Goal: Transaction & Acquisition: Obtain resource

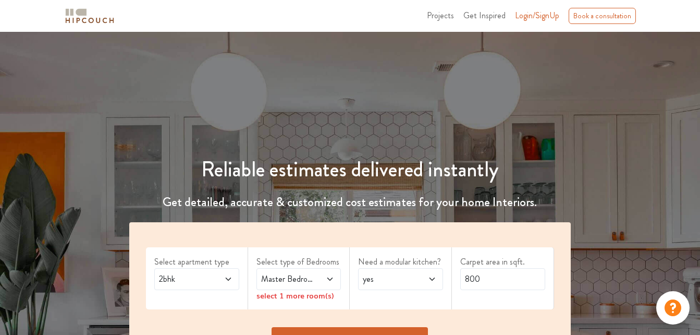
scroll to position [52, 0]
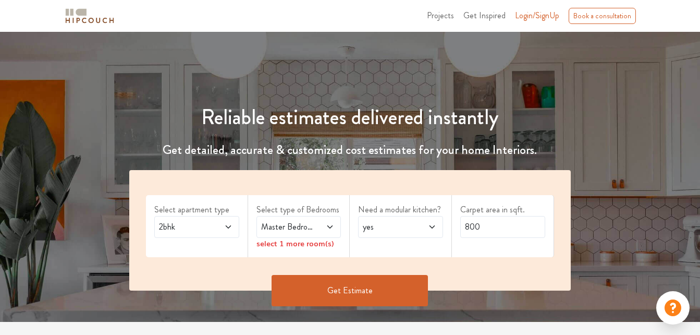
click at [224, 224] on icon at bounding box center [228, 227] width 8 height 8
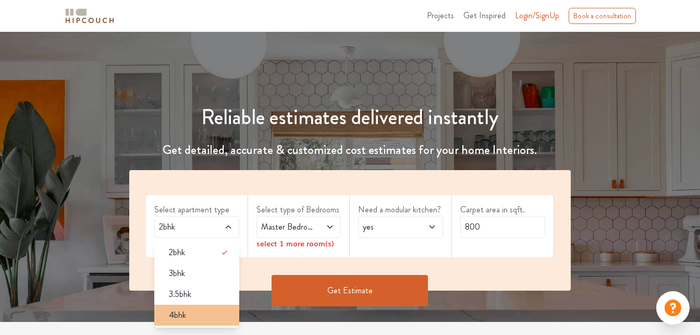
click at [189, 311] on div "4bhk" at bounding box center [200, 315] width 79 height 13
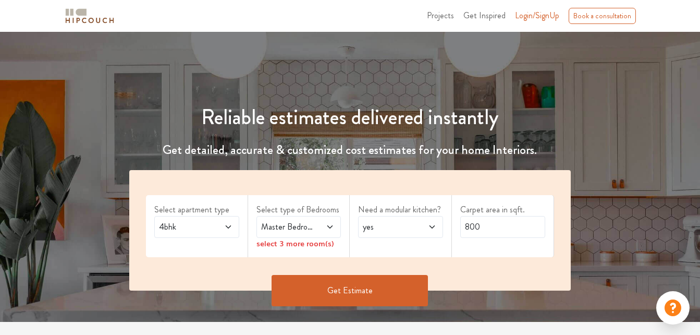
click at [281, 223] on span "Master Bedroom" at bounding box center [287, 226] width 57 height 13
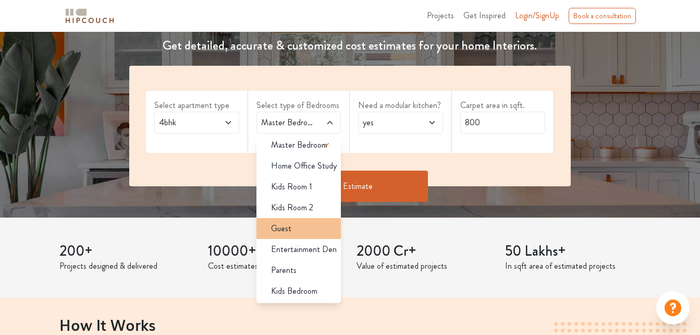
scroll to position [4, 0]
click at [394, 127] on span "yes" at bounding box center [389, 122] width 57 height 13
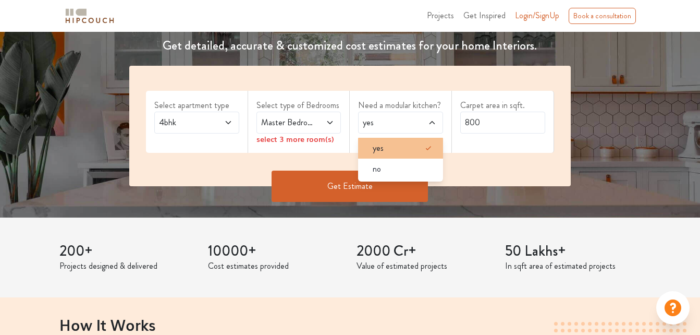
click at [392, 148] on div "yes" at bounding box center [403, 148] width 79 height 13
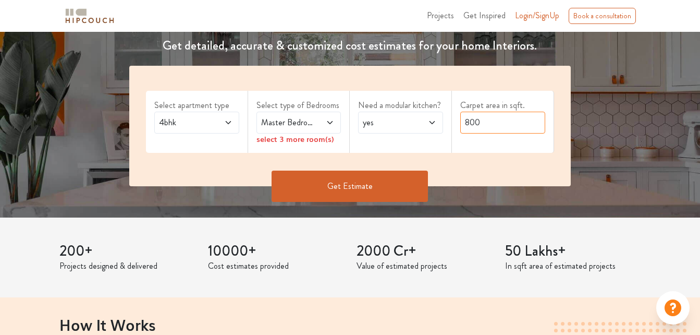
click at [467, 125] on input "800" at bounding box center [502, 123] width 85 height 22
type input "0"
type input "1400"
click at [329, 122] on icon at bounding box center [330, 122] width 8 height 8
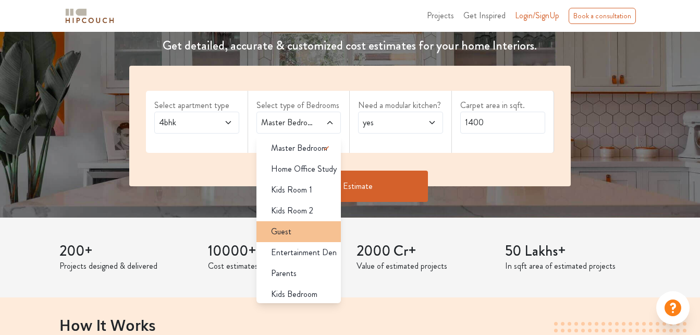
click at [294, 236] on div "Guest" at bounding box center [302, 231] width 79 height 13
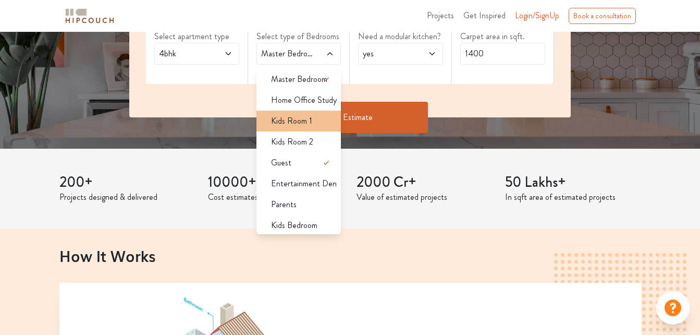
scroll to position [261, 0]
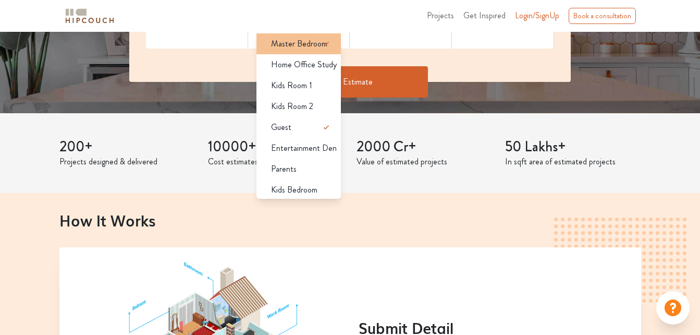
click at [263, 50] on div "Master Bedroom" at bounding box center [302, 44] width 79 height 13
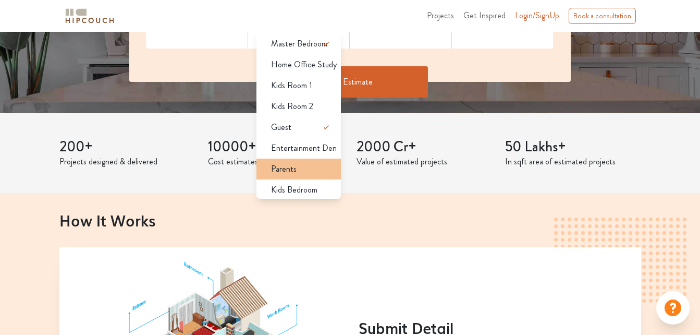
click at [305, 173] on div "Parents" at bounding box center [302, 169] width 79 height 13
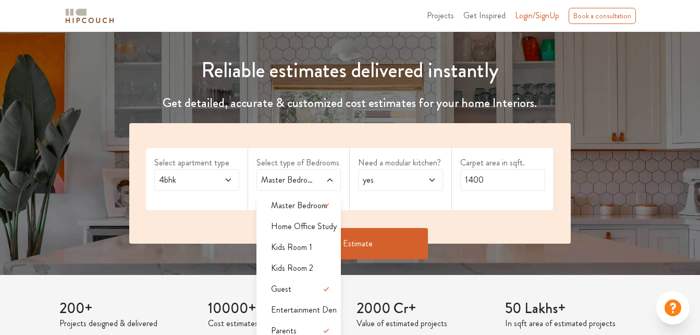
scroll to position [52, 0]
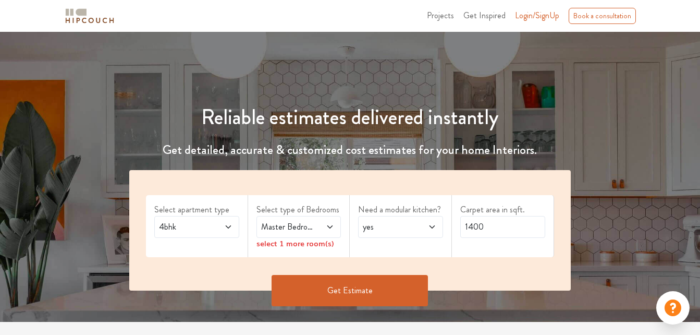
click at [328, 231] on span at bounding box center [324, 226] width 19 height 13
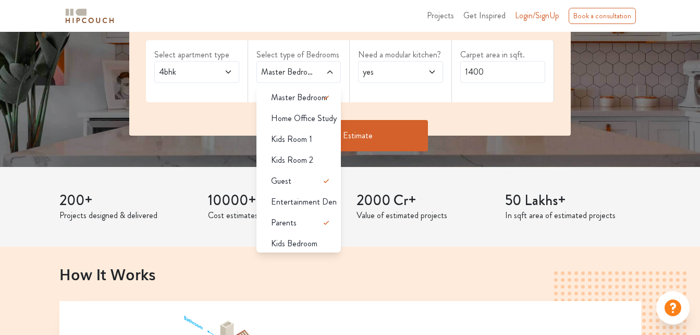
scroll to position [208, 0]
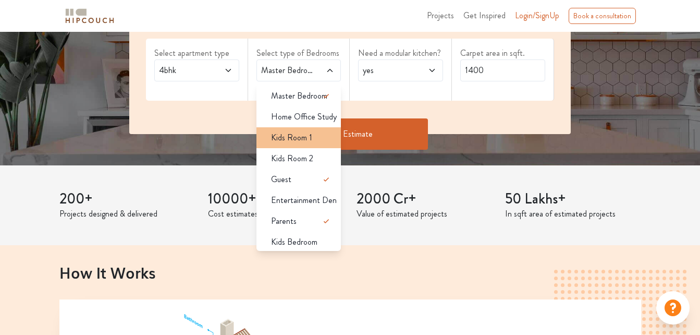
click at [297, 138] on span "Kids Room 1" at bounding box center [291, 137] width 41 height 13
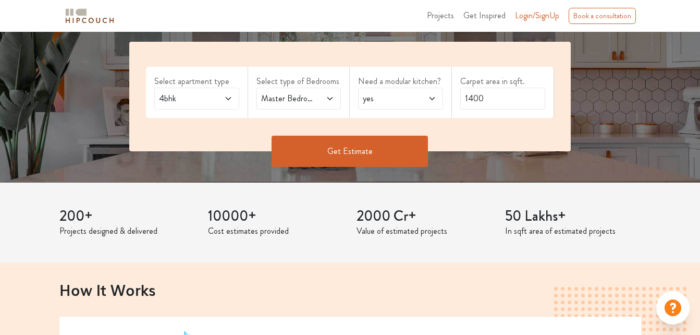
scroll to position [156, 0]
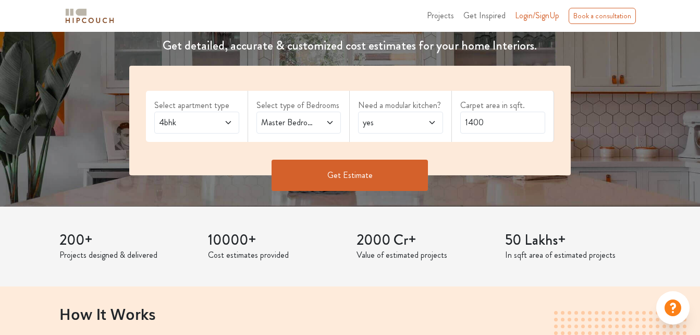
click at [335, 175] on button "Get Estimate" at bounding box center [350, 174] width 156 height 31
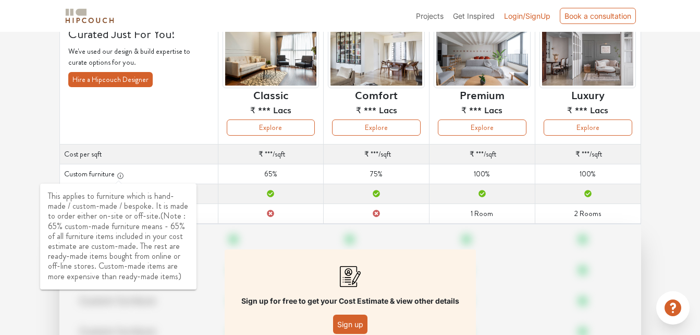
scroll to position [104, 0]
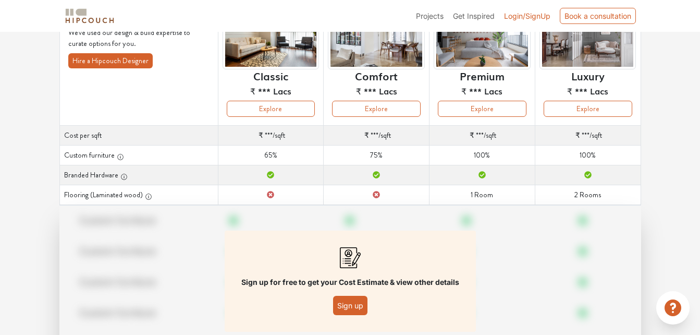
click at [360, 305] on button "Sign up" at bounding box center [350, 304] width 34 height 19
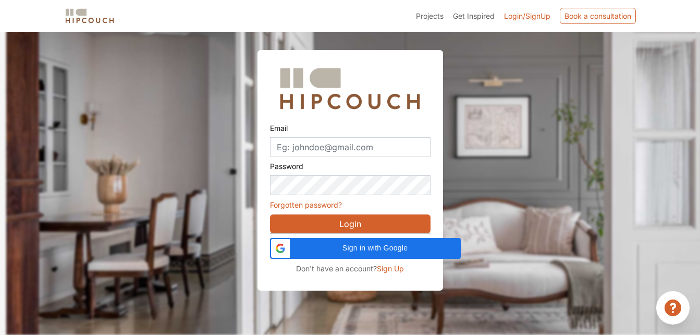
scroll to position [32, 0]
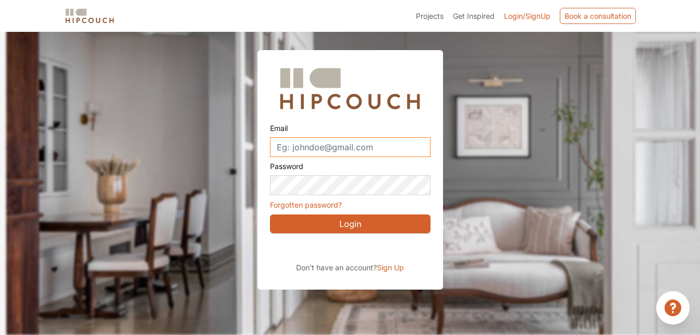
click at [295, 147] on input "Email" at bounding box center [350, 147] width 161 height 20
type input "arzineh@gmail.com"
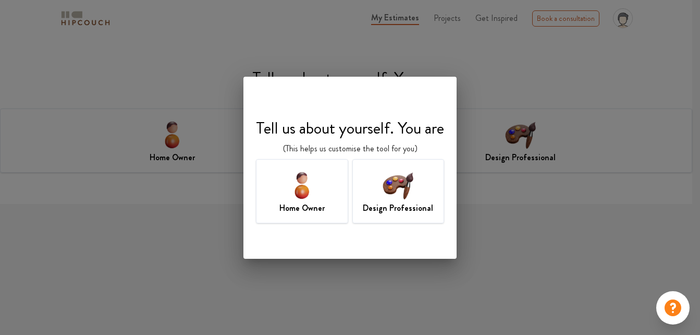
click at [284, 194] on div "Home Owner" at bounding box center [302, 191] width 92 height 64
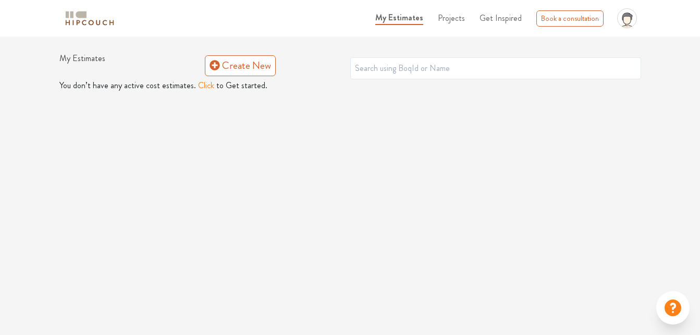
click at [204, 86] on button "Click" at bounding box center [206, 85] width 16 height 13
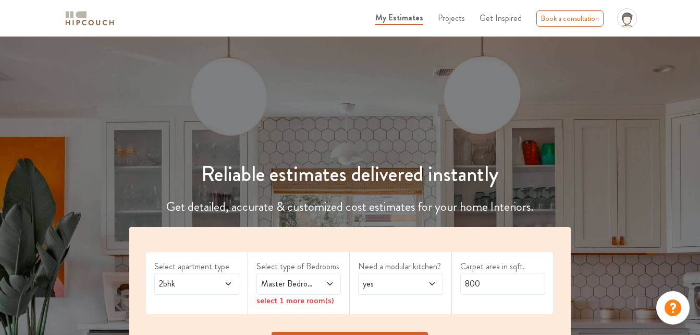
scroll to position [104, 0]
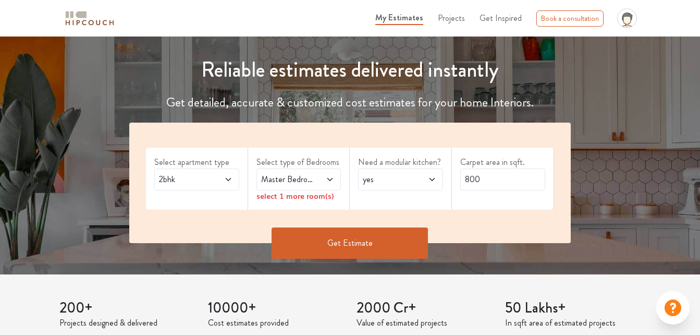
click at [230, 183] on icon at bounding box center [228, 179] width 8 height 8
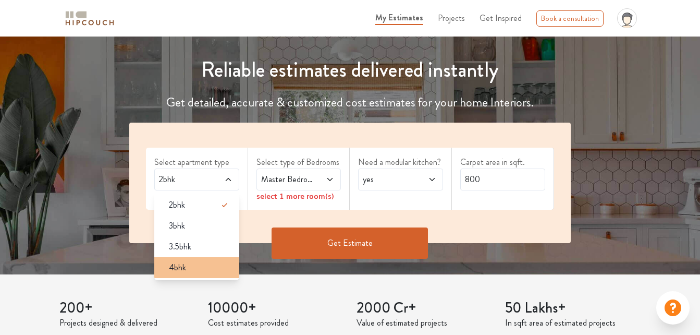
click at [205, 261] on div "4bhk" at bounding box center [200, 267] width 79 height 13
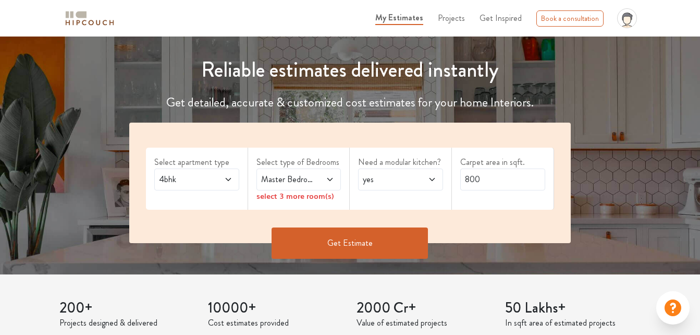
click at [273, 181] on span "Master Bedroom" at bounding box center [287, 179] width 57 height 13
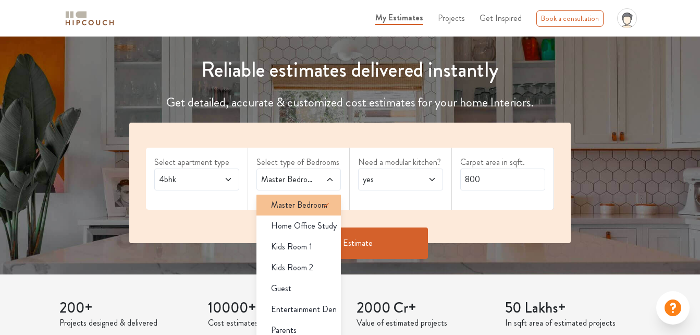
click at [298, 202] on span "Master Bedroom" at bounding box center [299, 205] width 56 height 13
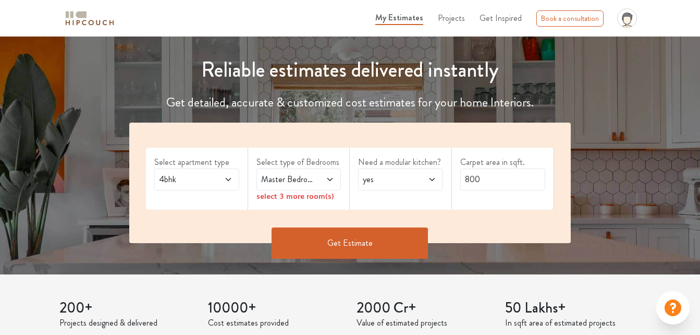
click at [324, 177] on span at bounding box center [324, 179] width 19 height 13
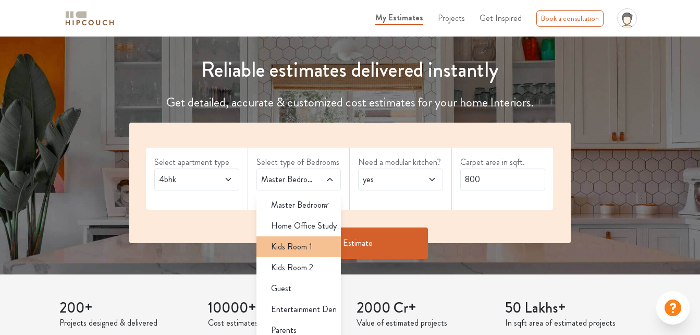
click at [290, 245] on span "Kids Room 1" at bounding box center [291, 246] width 41 height 13
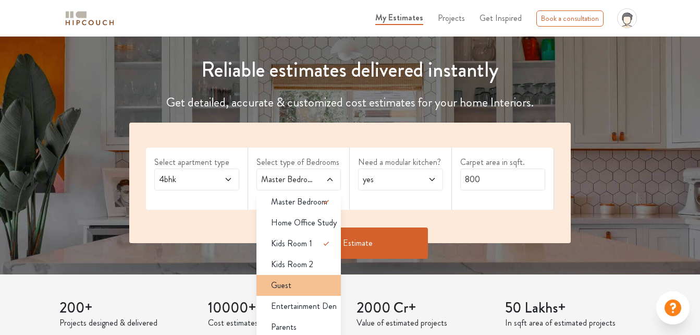
scroll to position [4, 0]
click at [296, 278] on div "Guest" at bounding box center [302, 284] width 79 height 13
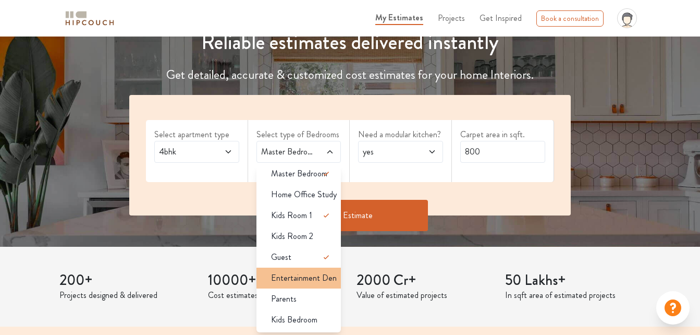
scroll to position [156, 0]
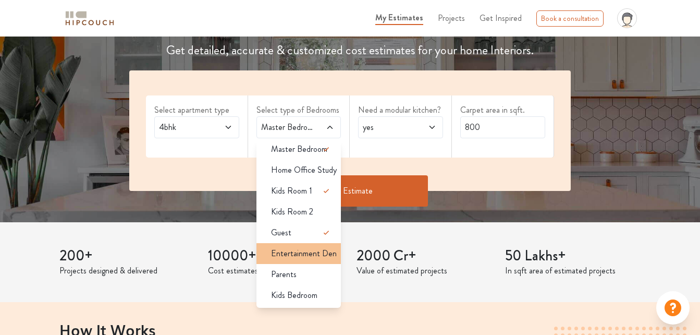
click at [298, 285] on li "Kids Bedroom" at bounding box center [298, 295] width 85 height 21
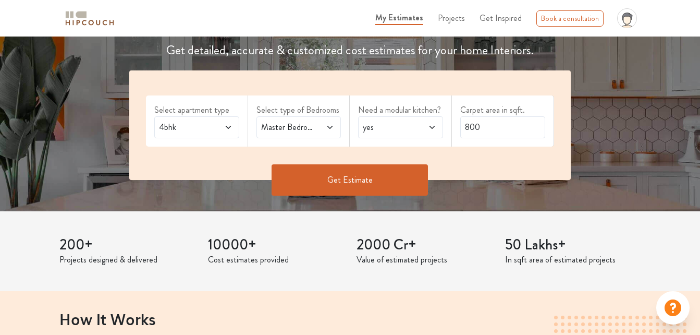
click at [313, 128] on span "Master Bedroom,Kids Room 1,Guest,Kids Bedroom" at bounding box center [287, 127] width 57 height 13
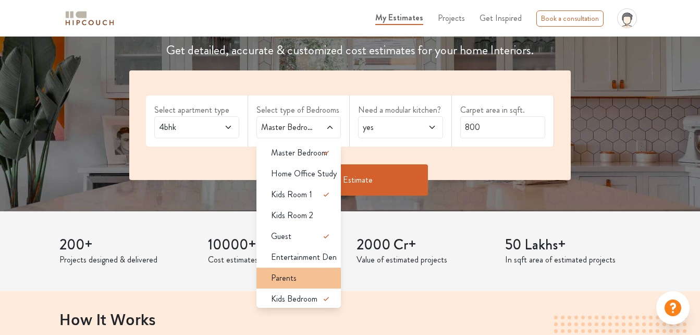
click at [302, 280] on div "Parents" at bounding box center [302, 278] width 79 height 13
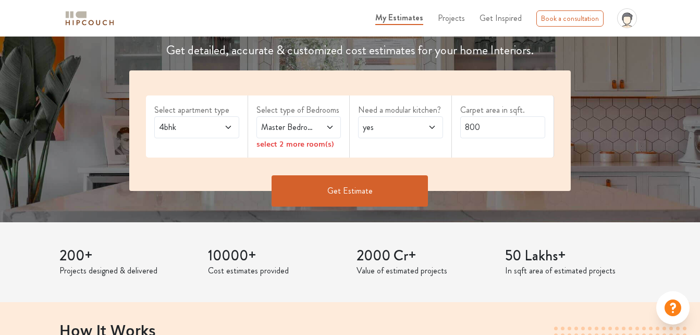
click at [328, 124] on icon at bounding box center [330, 127] width 8 height 8
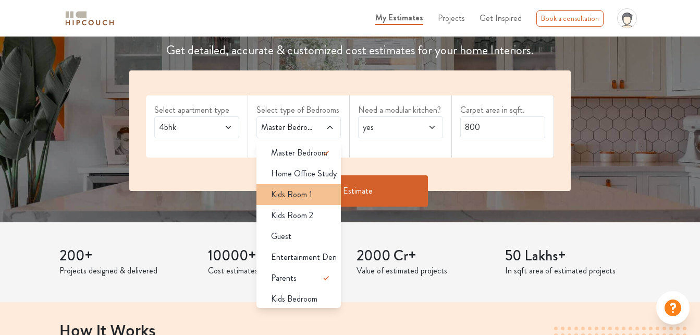
click at [307, 196] on span "Kids Room 1" at bounding box center [291, 194] width 41 height 13
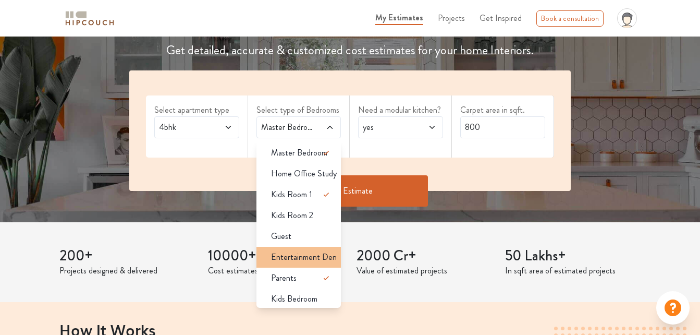
scroll to position [4, 0]
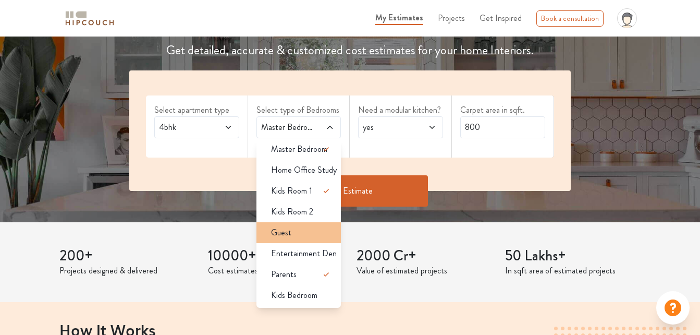
click at [302, 233] on div "Guest" at bounding box center [302, 232] width 79 height 13
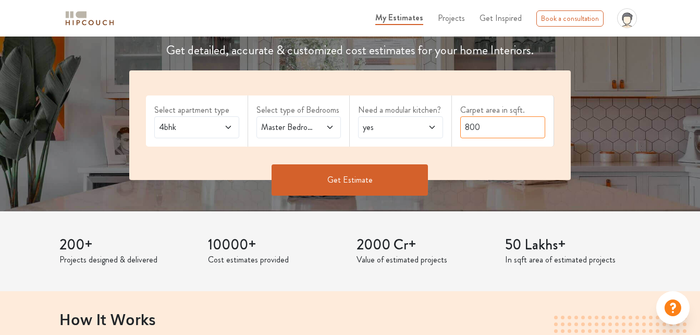
click at [469, 127] on input "800" at bounding box center [502, 127] width 85 height 22
type input "1400"
click at [405, 189] on button "Get Estimate" at bounding box center [350, 179] width 156 height 31
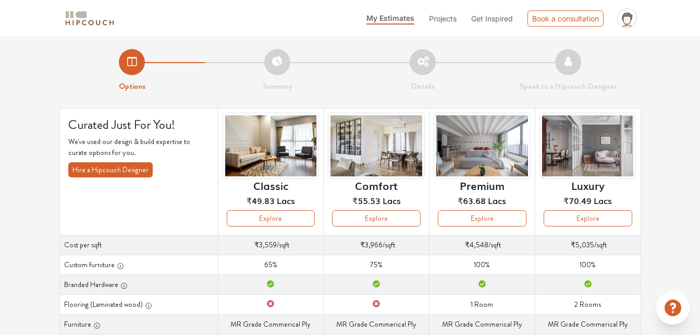
scroll to position [52, 0]
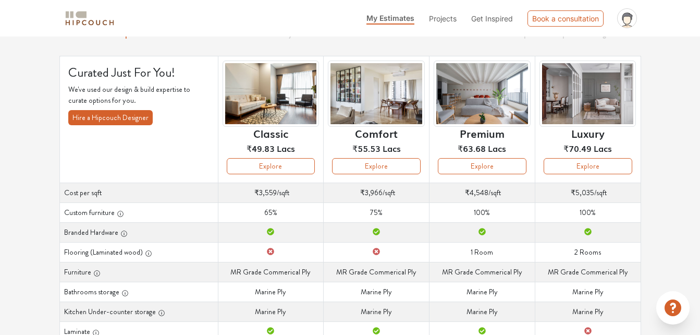
click at [117, 213] on icon "button" at bounding box center [120, 213] width 7 height 7
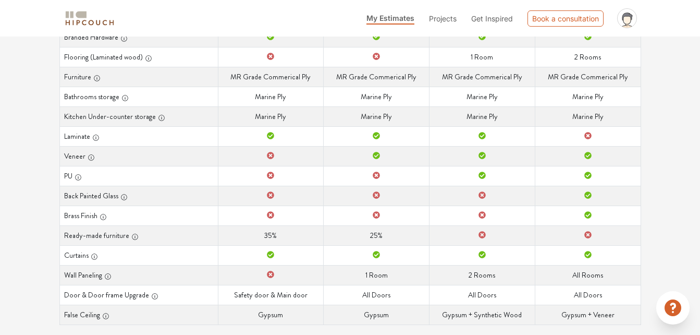
scroll to position [262, 0]
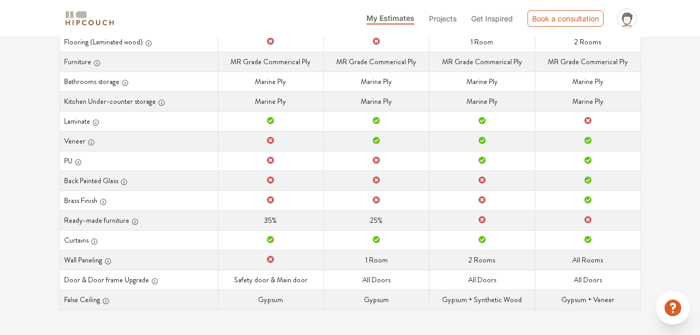
click at [151, 284] on icon "button" at bounding box center [154, 280] width 7 height 7
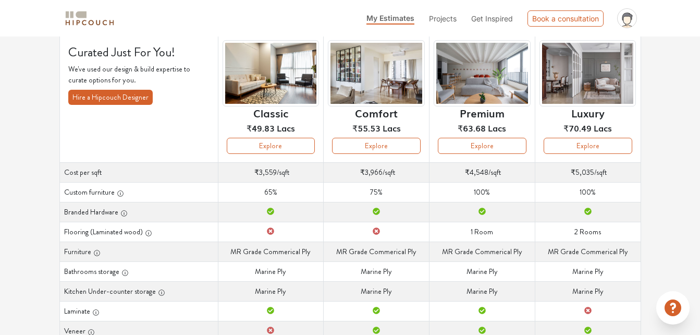
scroll to position [54, 0]
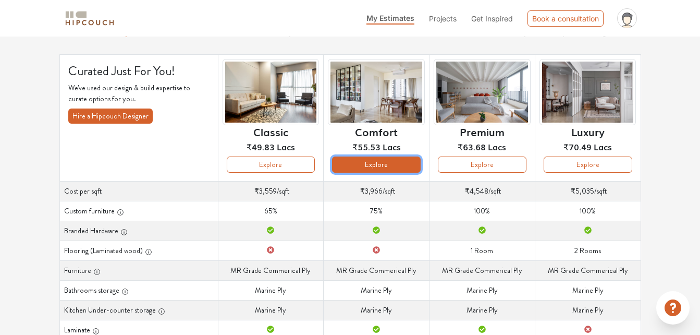
click at [367, 168] on button "Explore" at bounding box center [376, 164] width 89 height 16
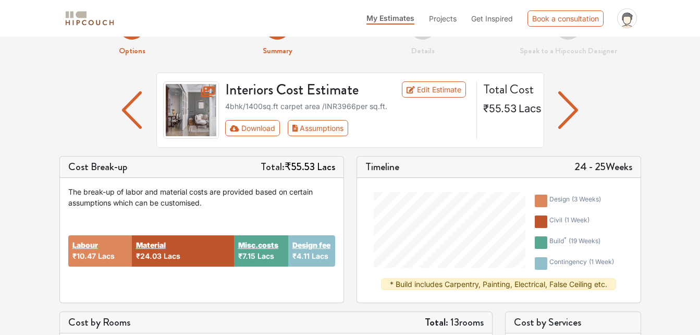
scroll to position [21, 0]
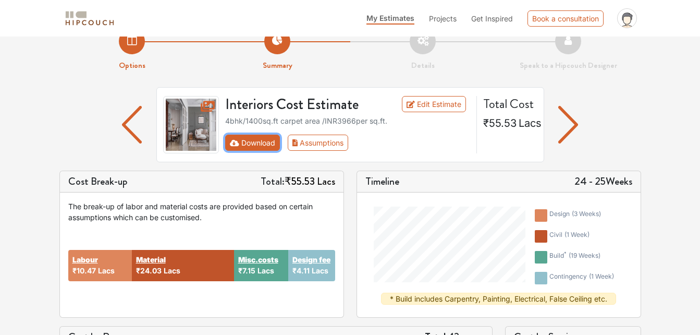
click at [248, 143] on button "Download" at bounding box center [252, 142] width 55 height 16
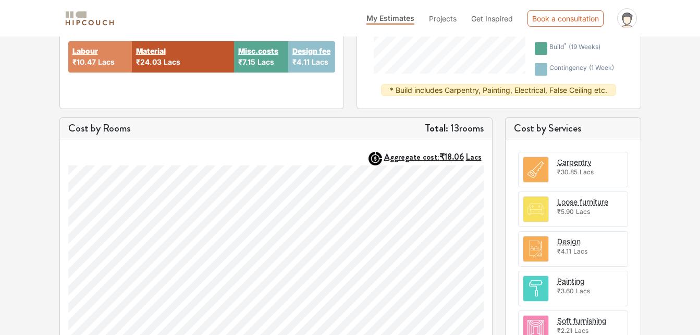
scroll to position [0, 0]
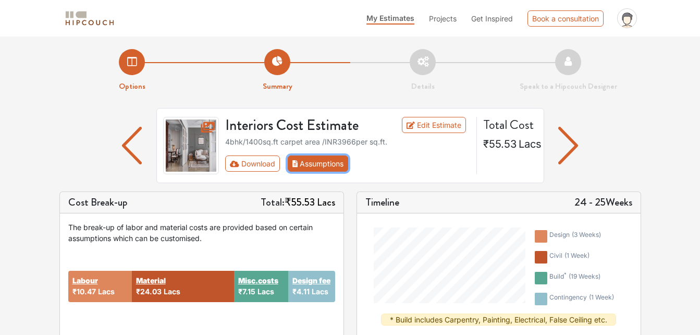
click at [318, 165] on button "Assumptions" at bounding box center [318, 163] width 61 height 16
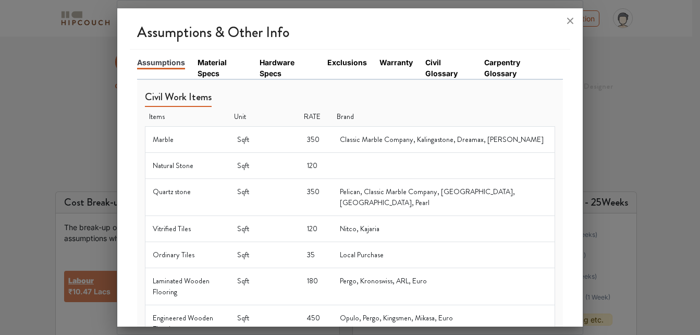
click at [209, 74] on link "Material Specs" at bounding box center [223, 68] width 50 height 22
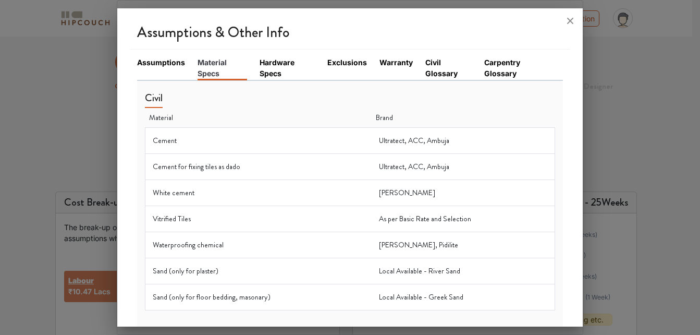
click at [267, 64] on link "Hardware Specs" at bounding box center [287, 68] width 55 height 22
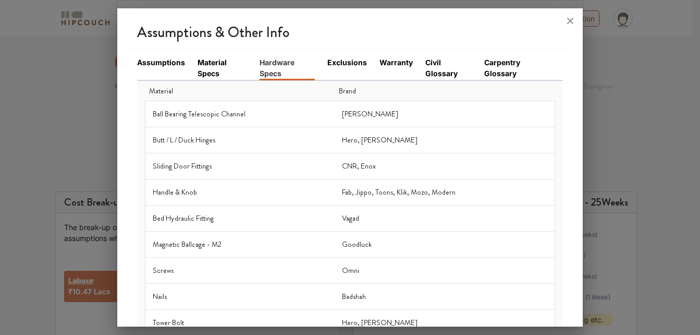
click at [331, 66] on link "Exclusions" at bounding box center [347, 62] width 40 height 11
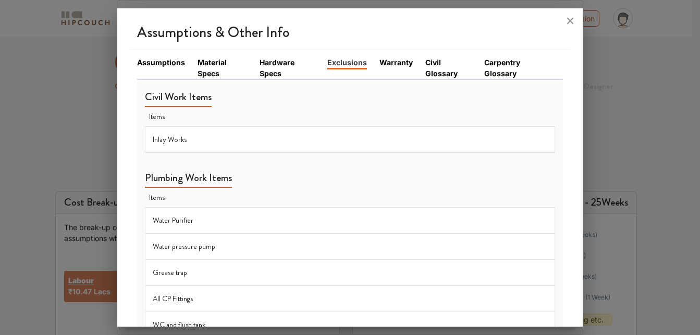
click at [426, 69] on link "Civil Glossary" at bounding box center [448, 68] width 47 height 22
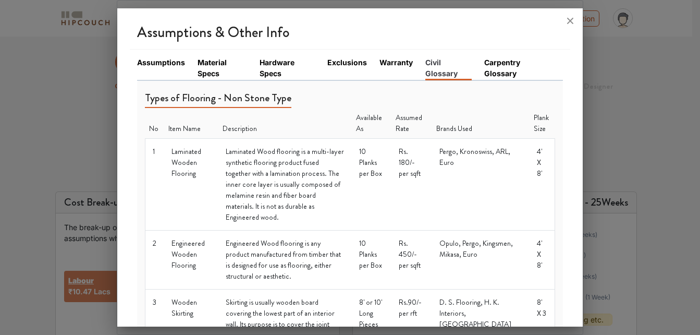
click at [507, 68] on link "Carpentry Glossary" at bounding box center [517, 68] width 66 height 22
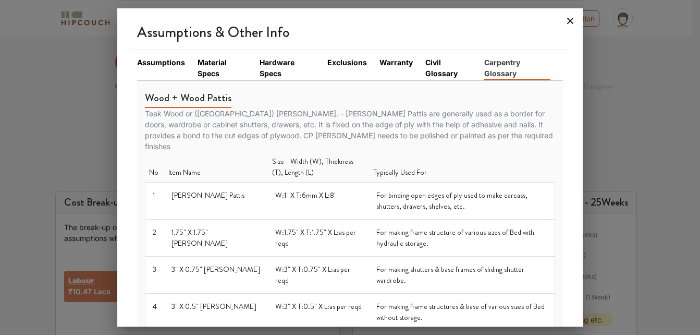
click at [570, 23] on icon at bounding box center [570, 21] width 17 height 17
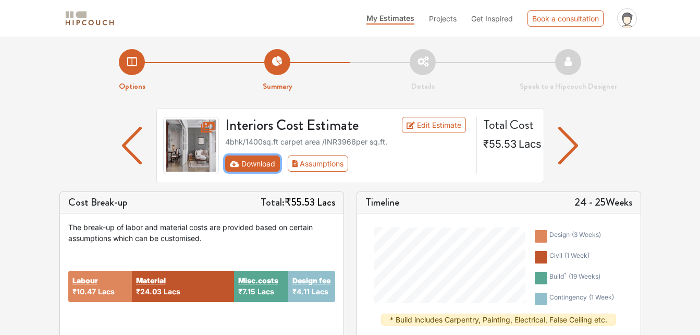
click at [262, 162] on button "Download" at bounding box center [252, 163] width 55 height 16
click at [229, 163] on button "Download" at bounding box center [252, 163] width 55 height 16
click at [232, 162] on icon "First group" at bounding box center [234, 164] width 9 height 6
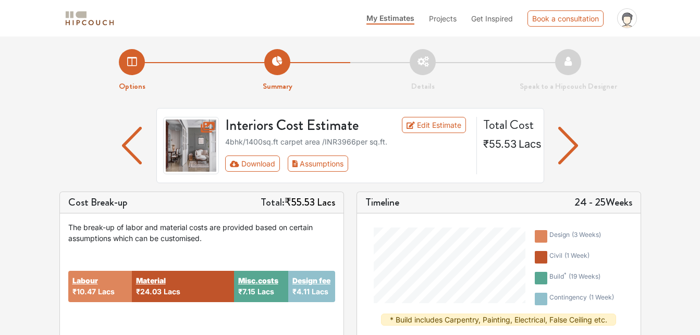
click at [208, 129] on icon at bounding box center [208, 126] width 14 height 11
click at [570, 140] on img "button" at bounding box center [568, 146] width 20 height 38
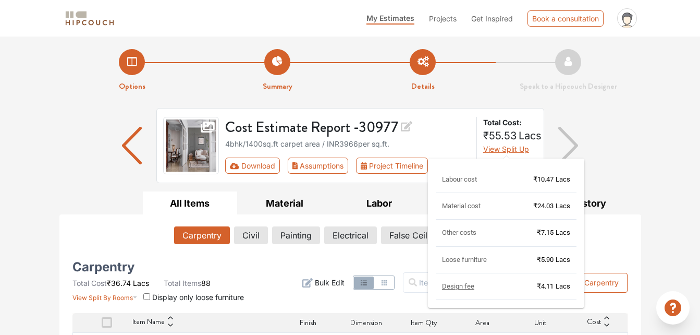
click at [520, 150] on span "View Split Up" at bounding box center [506, 148] width 46 height 9
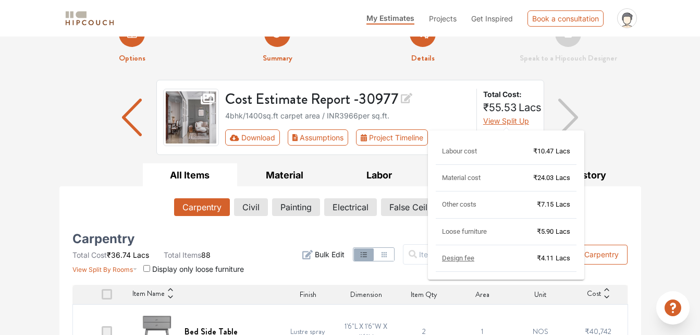
scroll to position [52, 0]
